Goal: Information Seeking & Learning: Learn about a topic

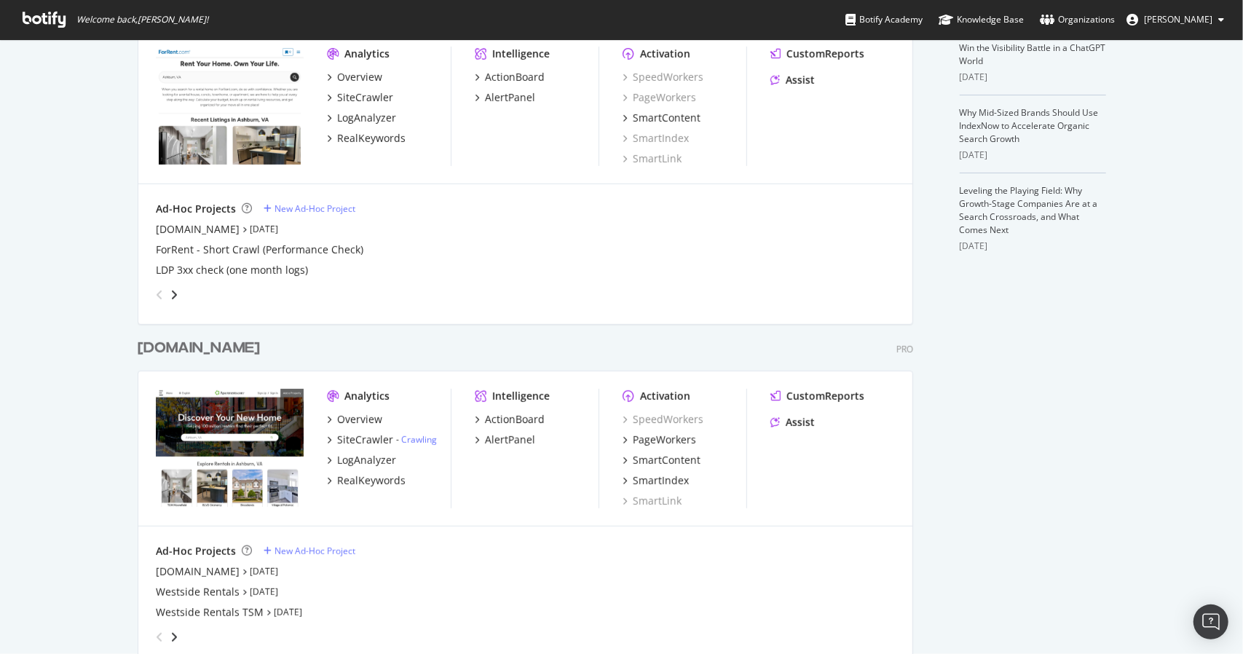
scroll to position [418, 0]
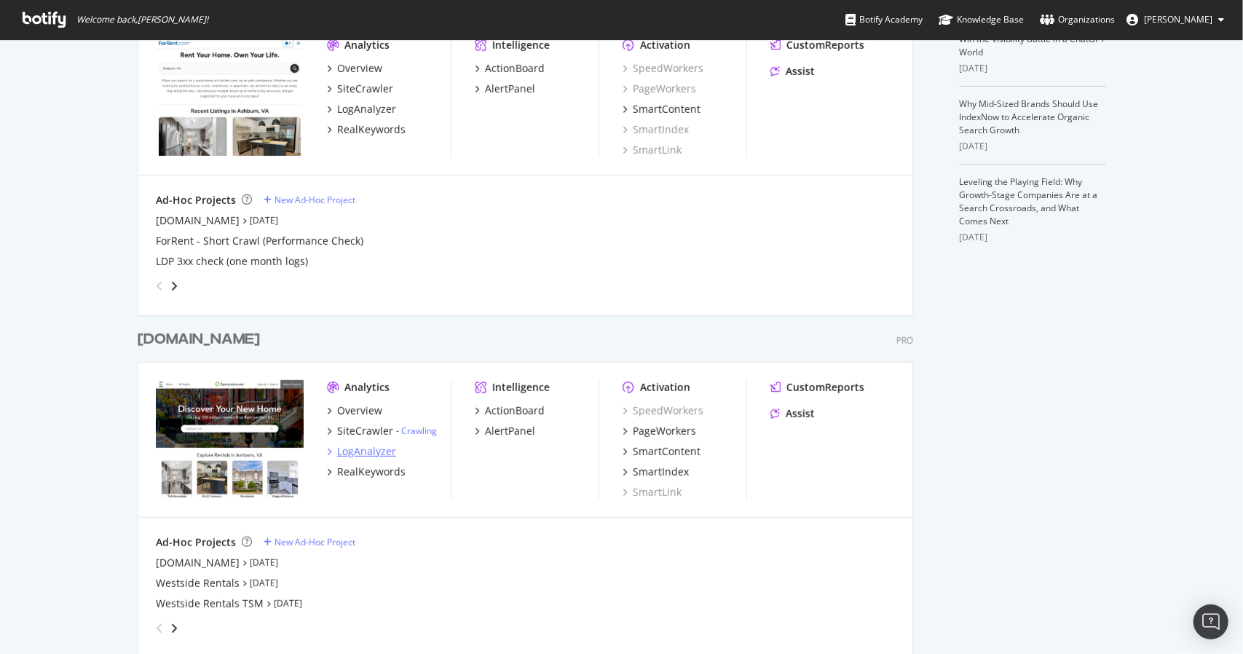
click at [357, 449] on div "LogAnalyzer" at bounding box center [366, 451] width 59 height 15
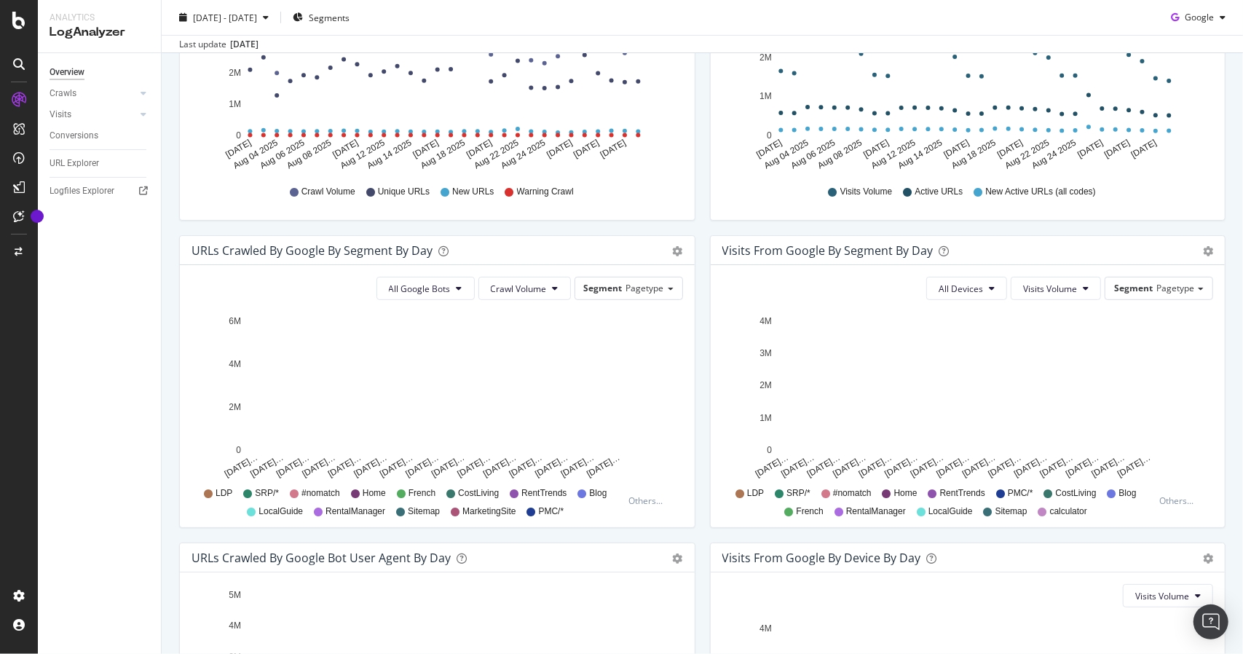
scroll to position [314, 0]
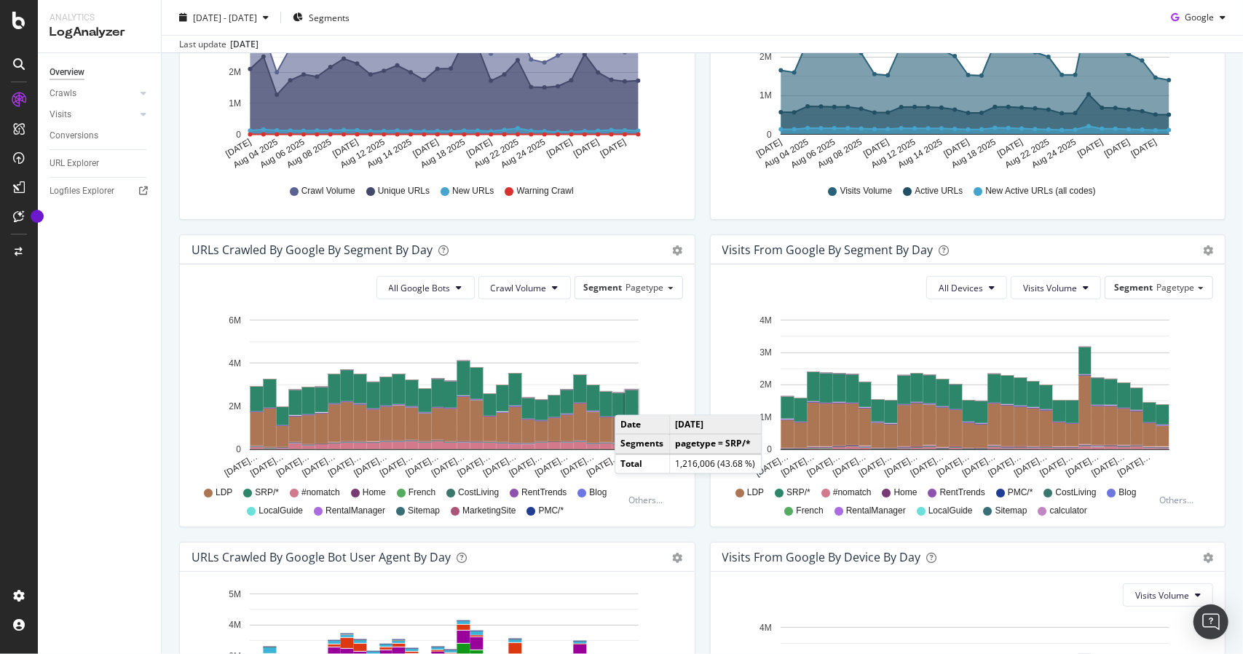
click at [629, 399] on rect "A chart." at bounding box center [632, 402] width 13 height 25
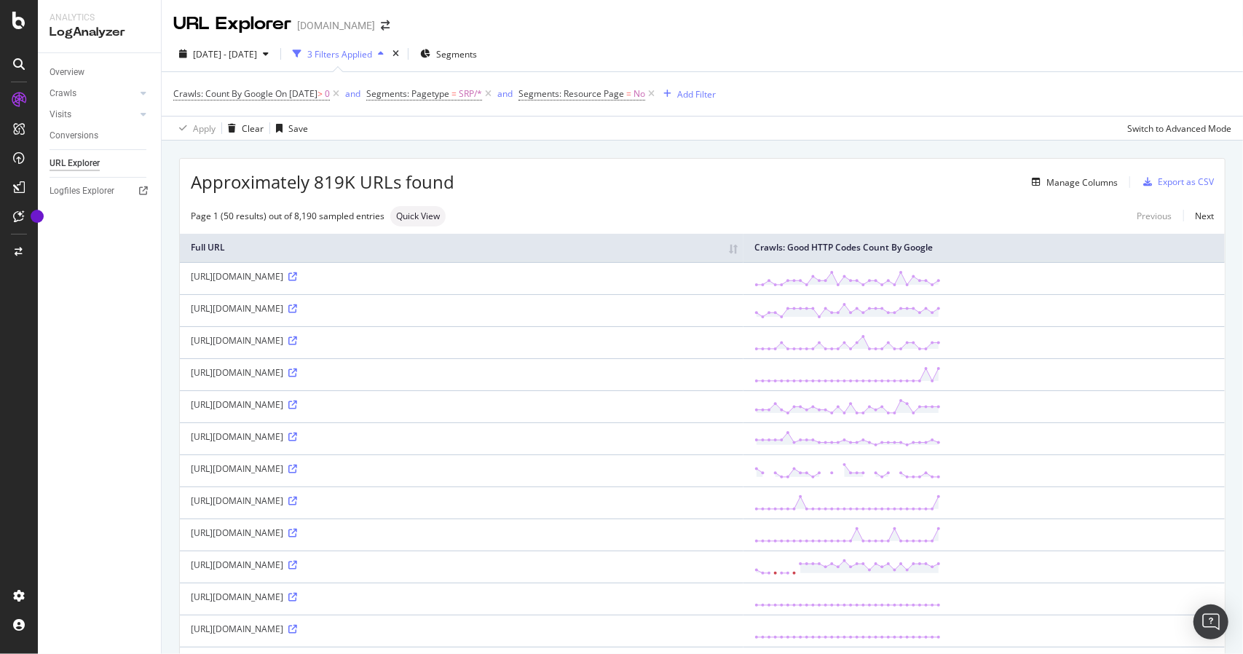
click at [87, 85] on div "Crawls" at bounding box center [105, 93] width 111 height 21
click at [81, 92] on link "Crawls" at bounding box center [93, 93] width 87 height 15
